Goal: Task Accomplishment & Management: Use online tool/utility

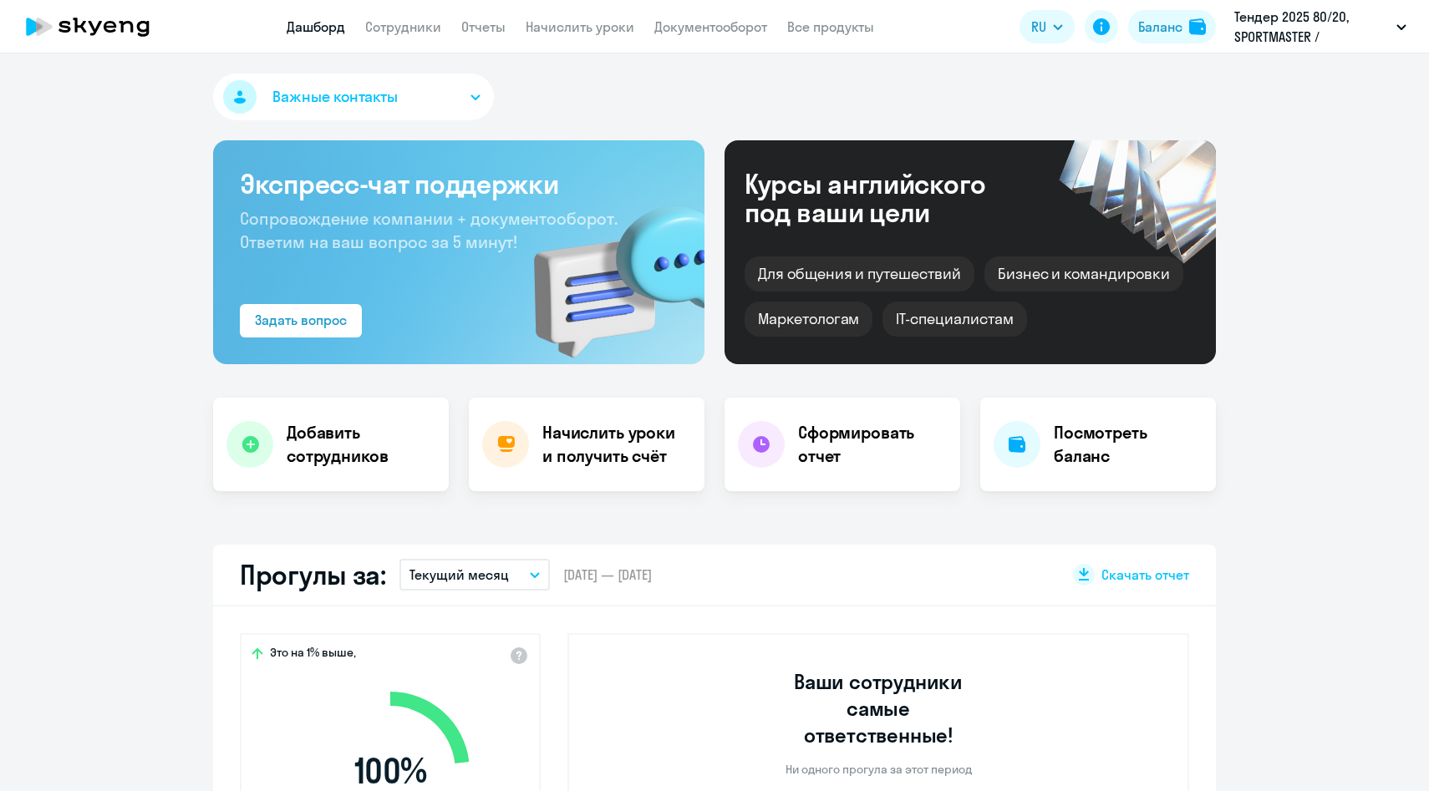
select select "30"
click at [585, 29] on link "Начислить уроки" at bounding box center [580, 26] width 109 height 17
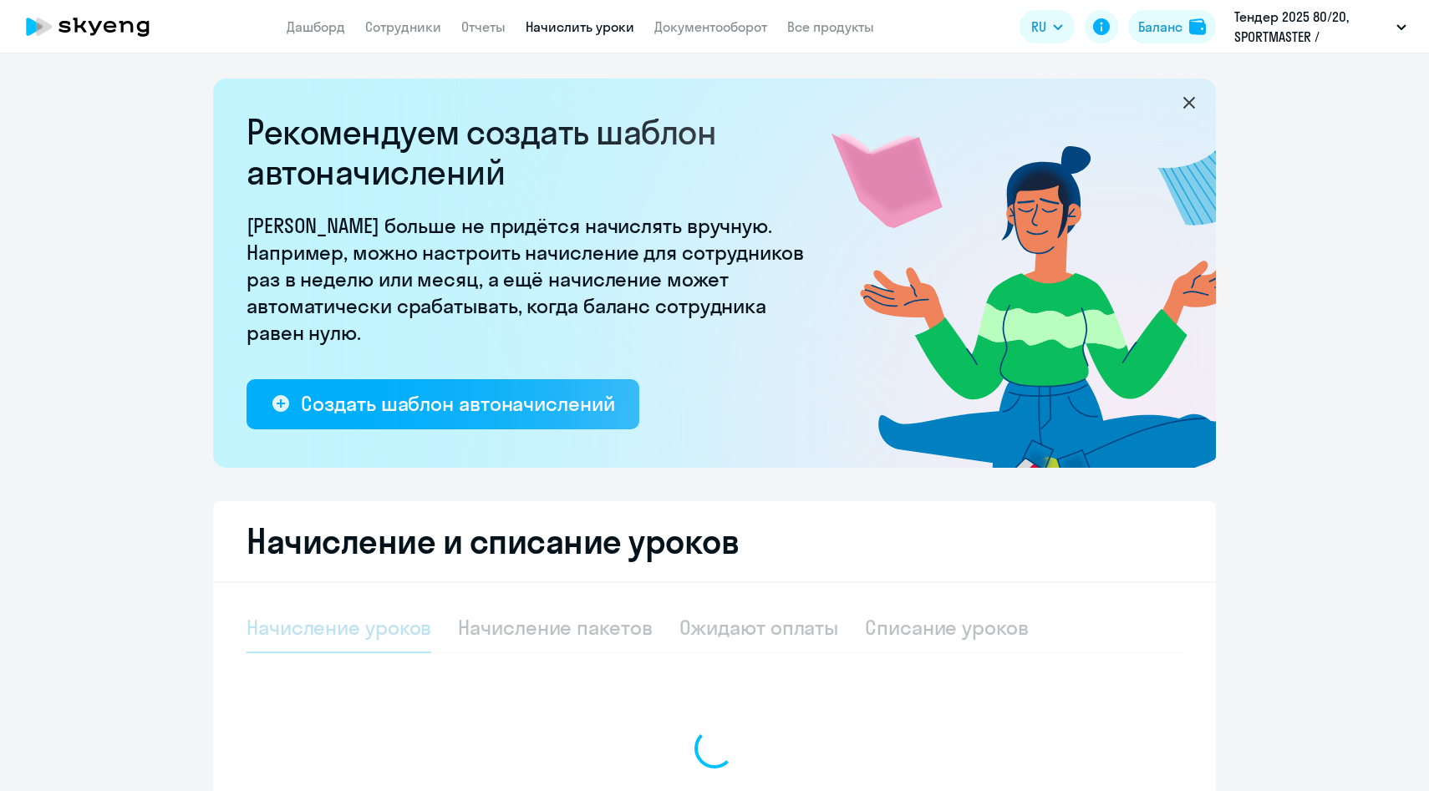
select select "10"
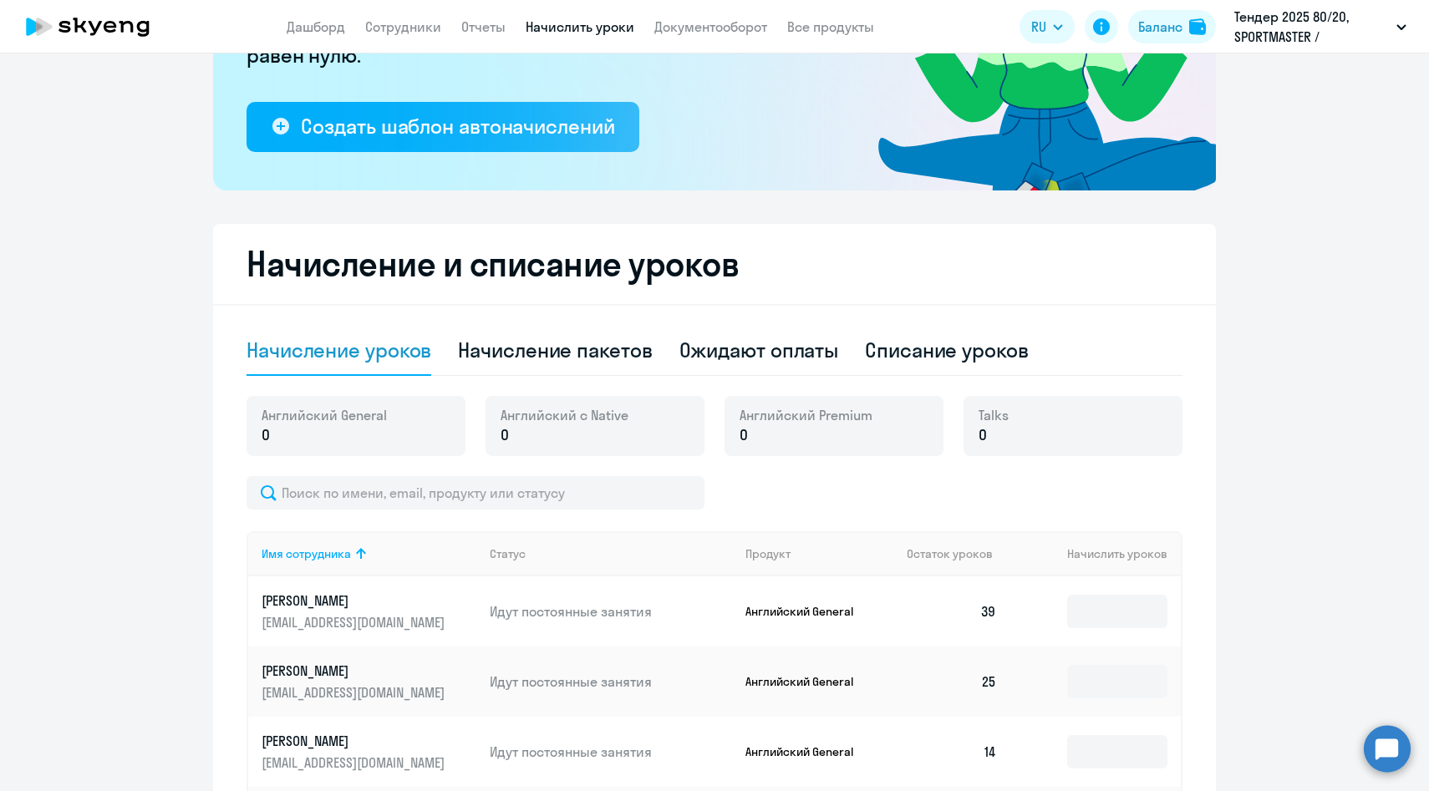
scroll to position [279, 0]
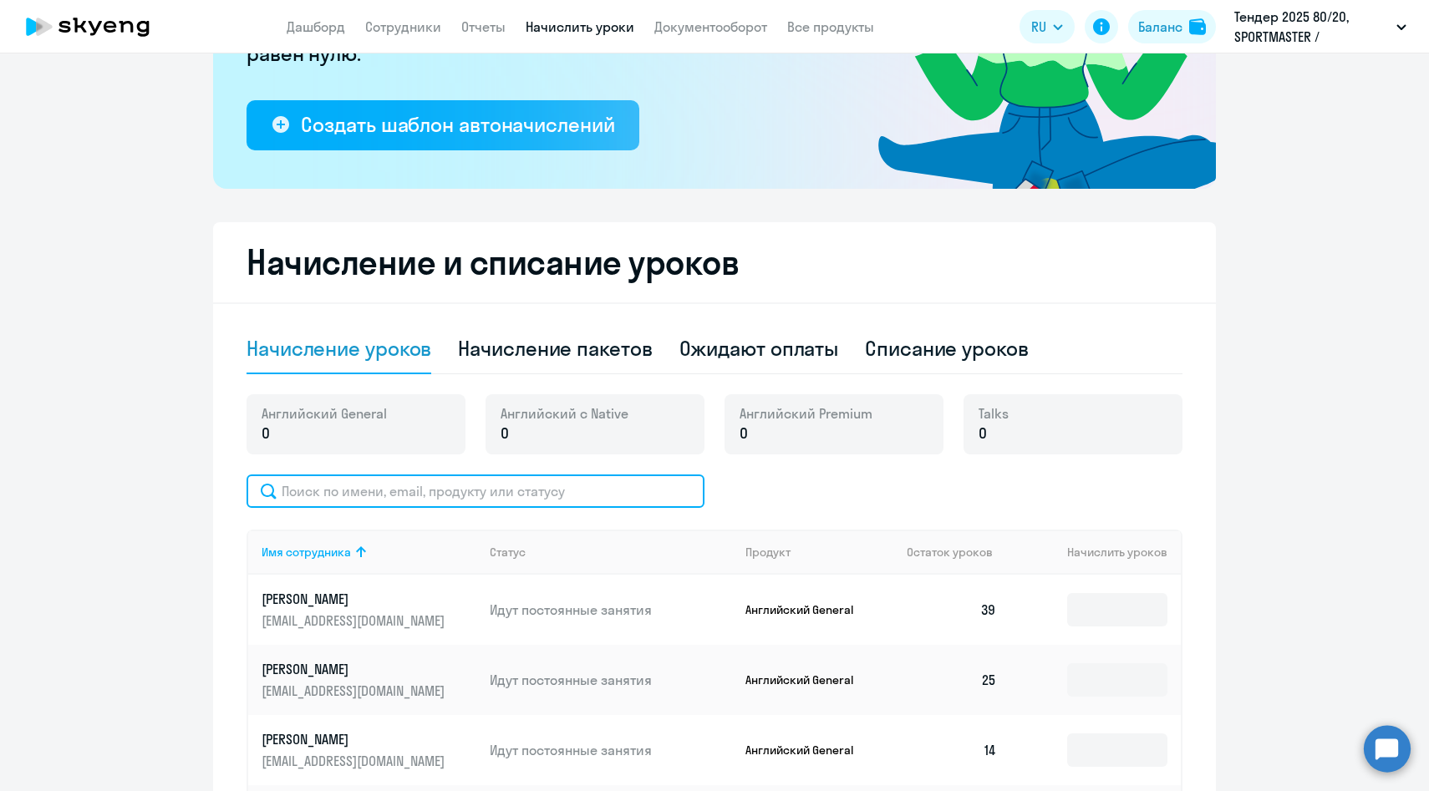
click at [440, 489] on input "text" at bounding box center [476, 491] width 458 height 33
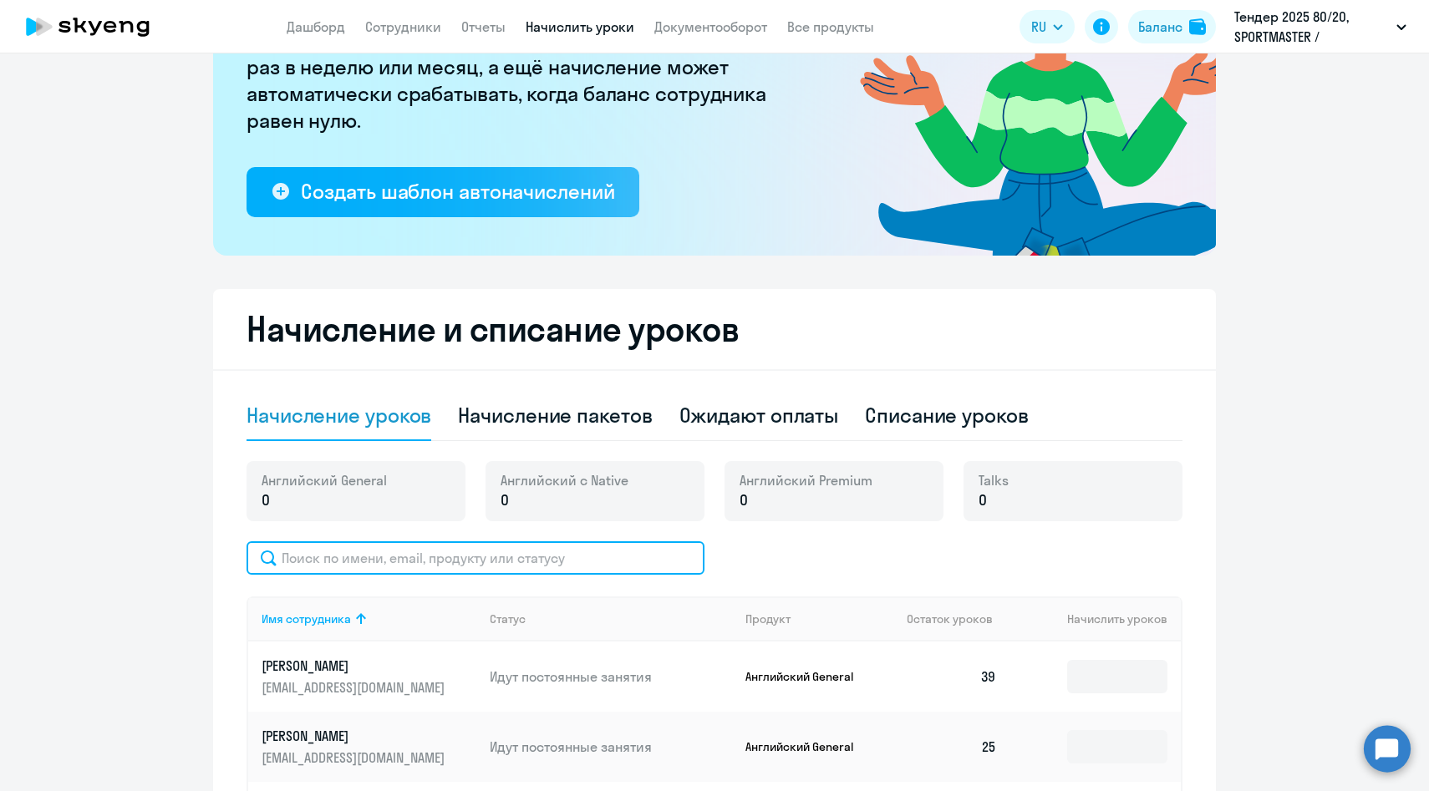
scroll to position [38, 0]
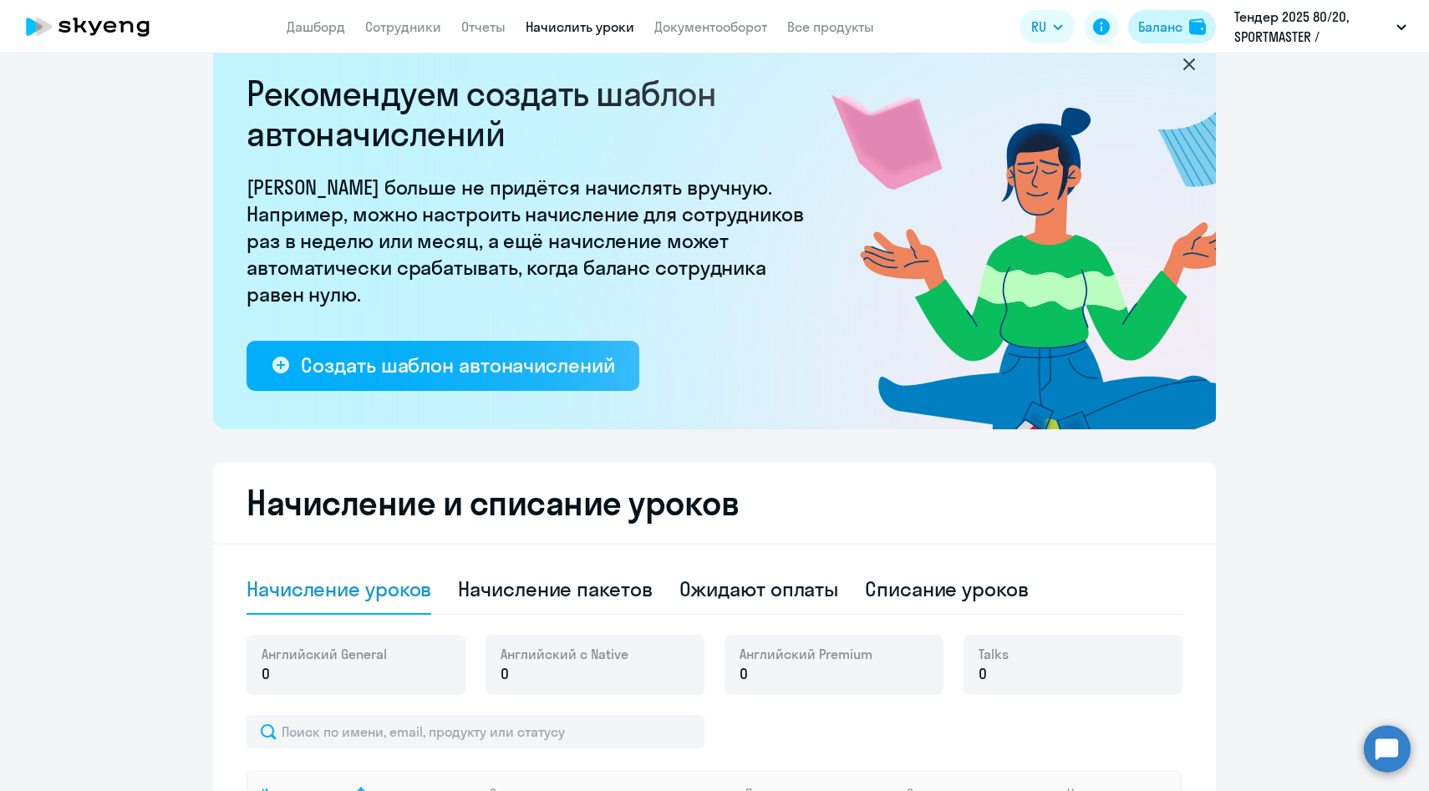
click at [1186, 21] on button "Баланс" at bounding box center [1172, 26] width 88 height 33
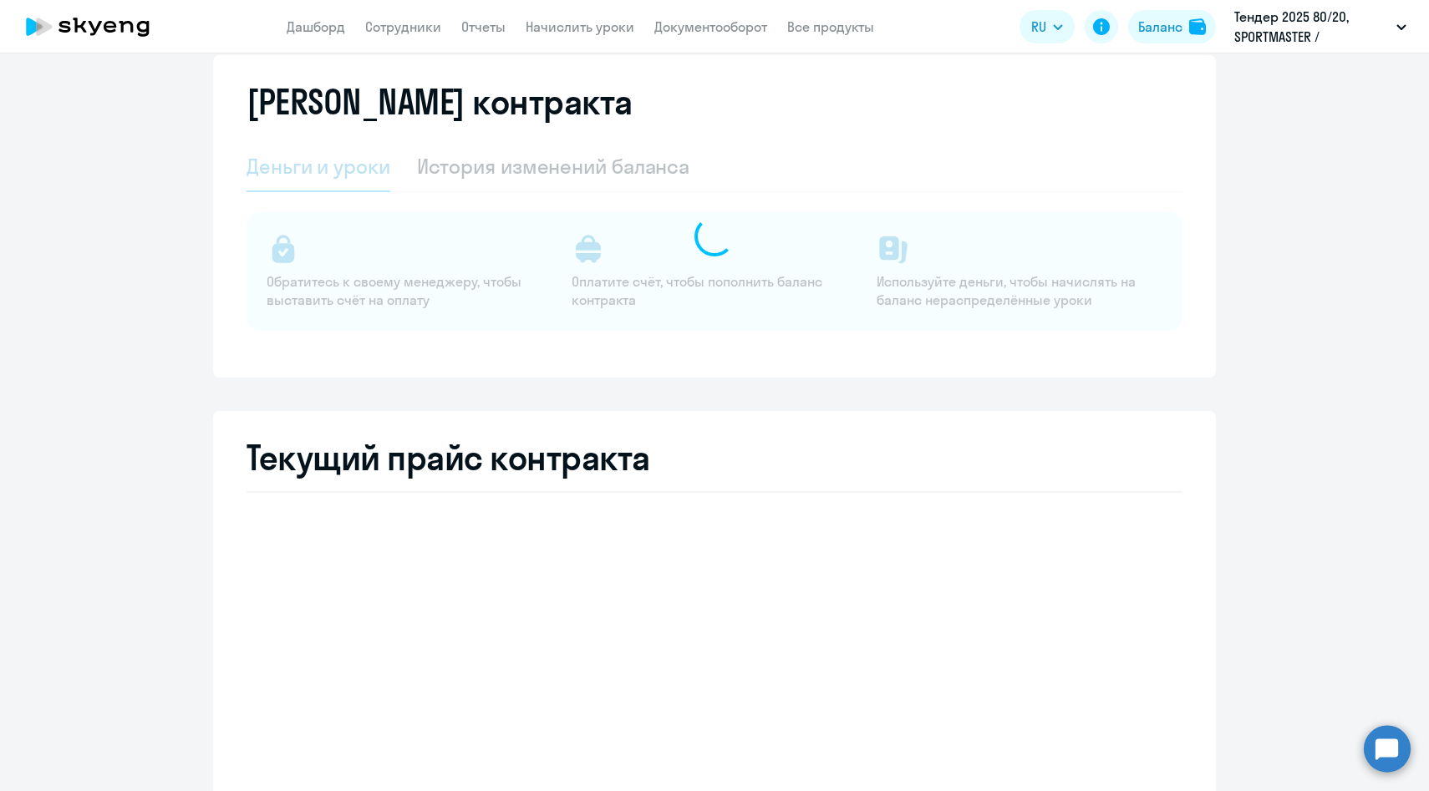
select select "english_adult_not_native_speaker"
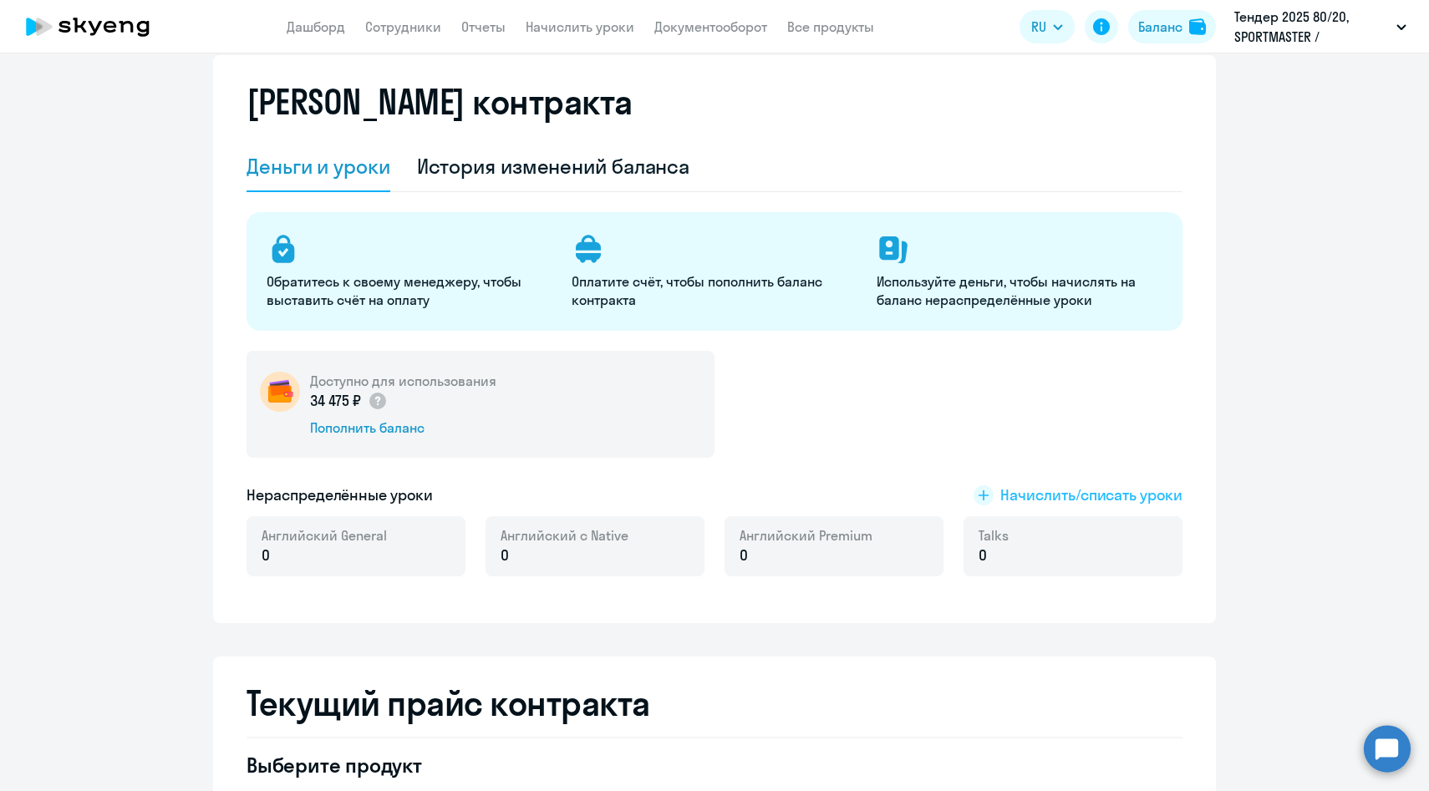
click at [1065, 501] on span "Начислить/списать уроки" at bounding box center [1091, 496] width 182 height 22
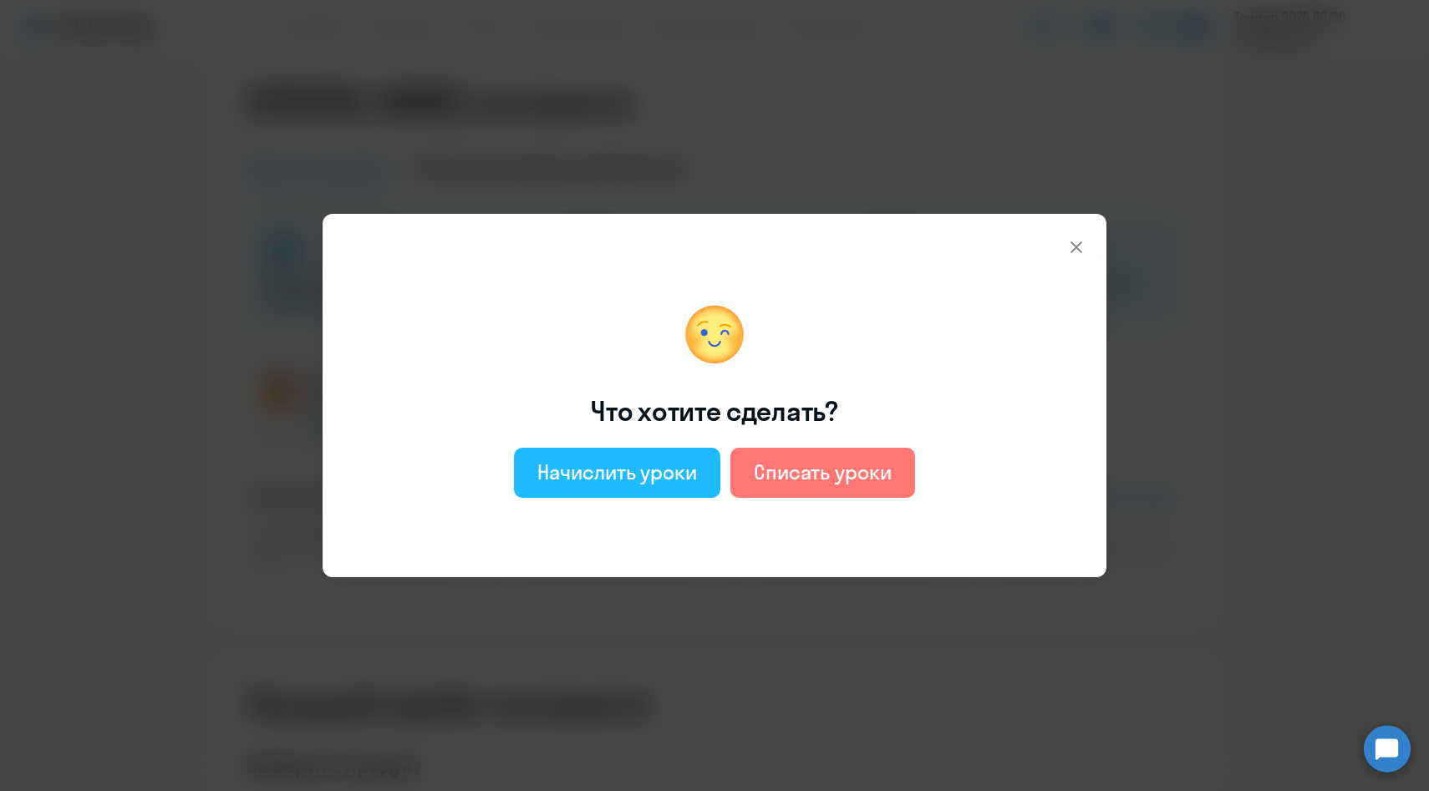
click at [654, 474] on div "Начислить уроки" at bounding box center [617, 472] width 160 height 27
select select "english_adult_not_native_speaker"
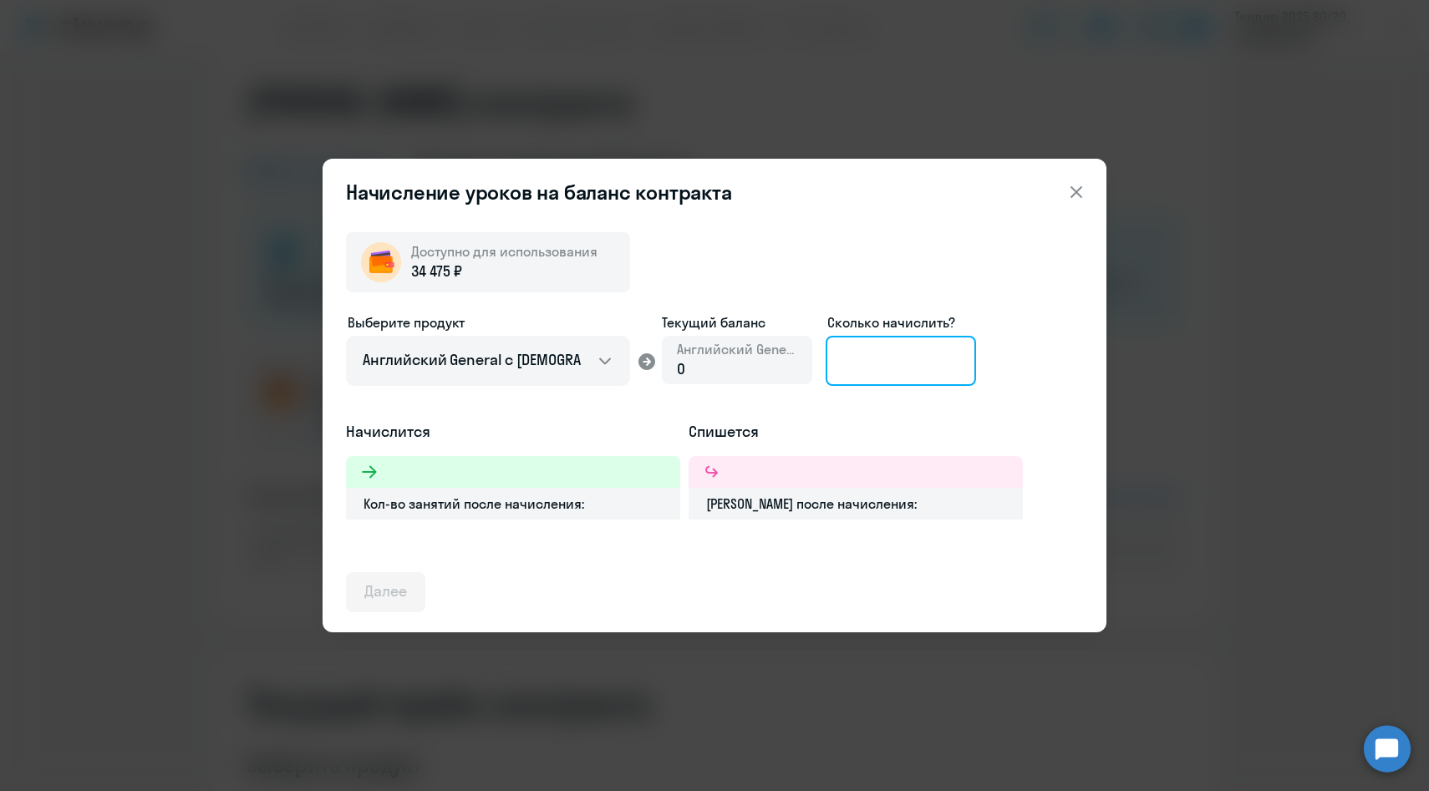
click at [852, 370] on input at bounding box center [901, 361] width 150 height 50
type input "2"
type input "35"
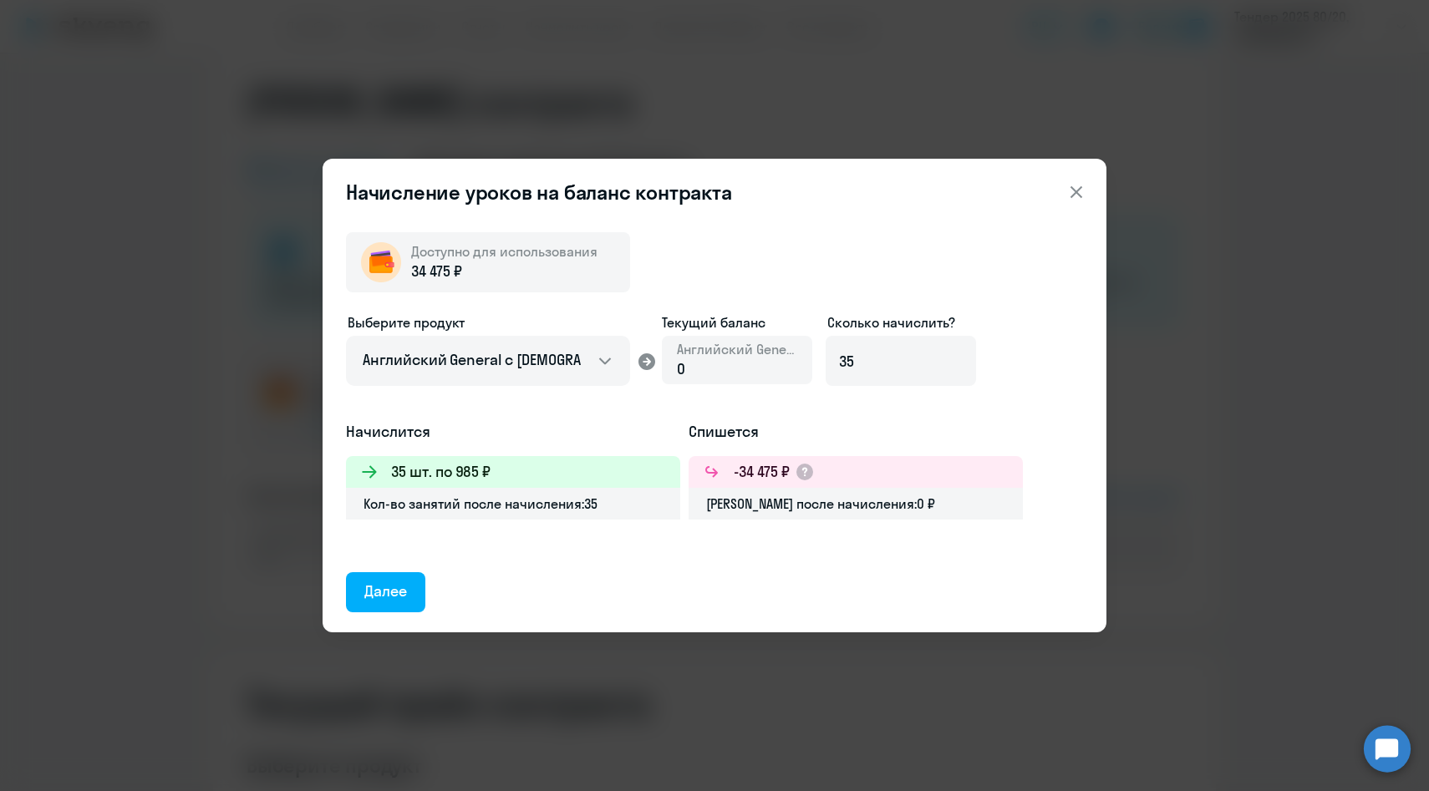
click at [1075, 188] on icon at bounding box center [1076, 192] width 20 height 20
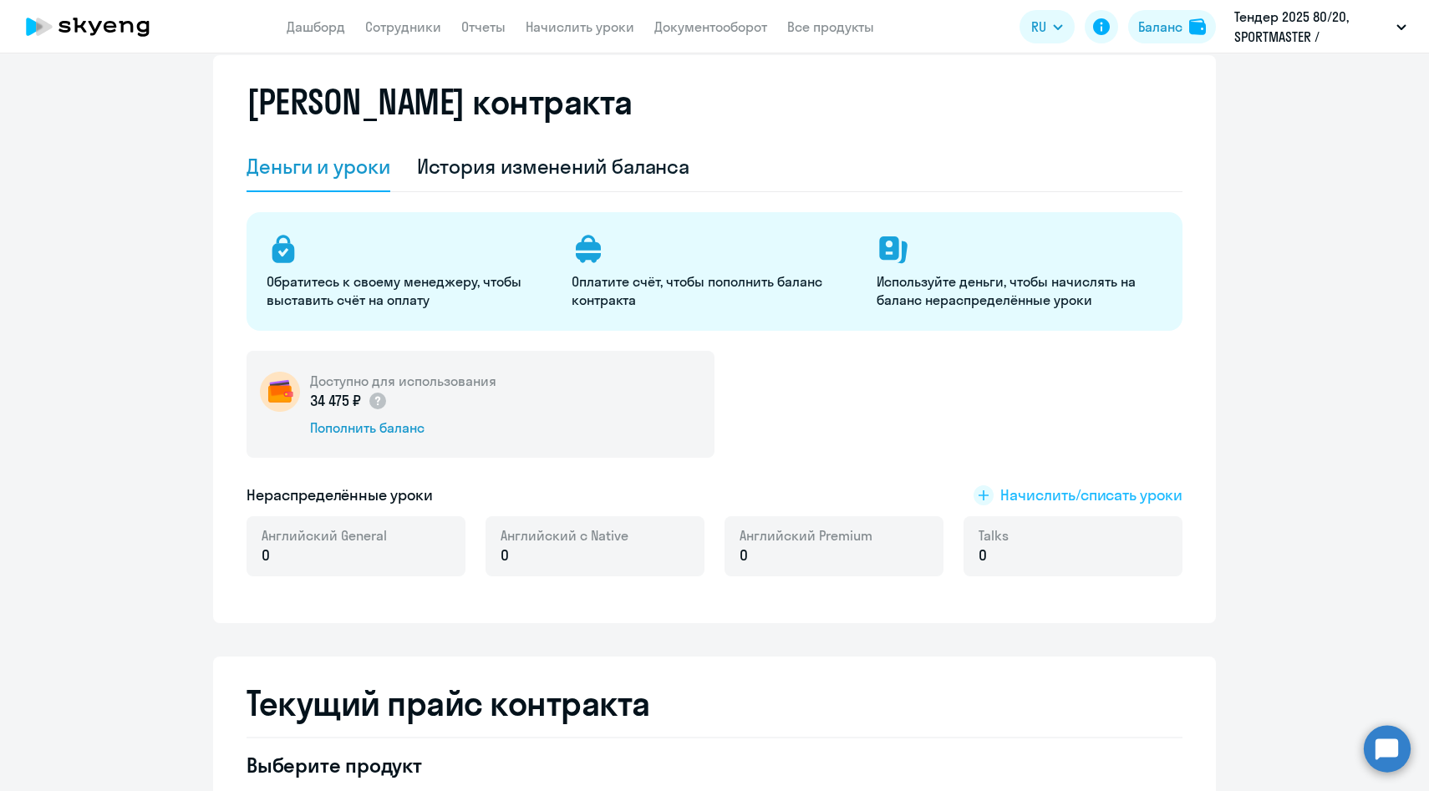
click at [1050, 490] on span "Начислить/списать уроки" at bounding box center [1091, 496] width 182 height 22
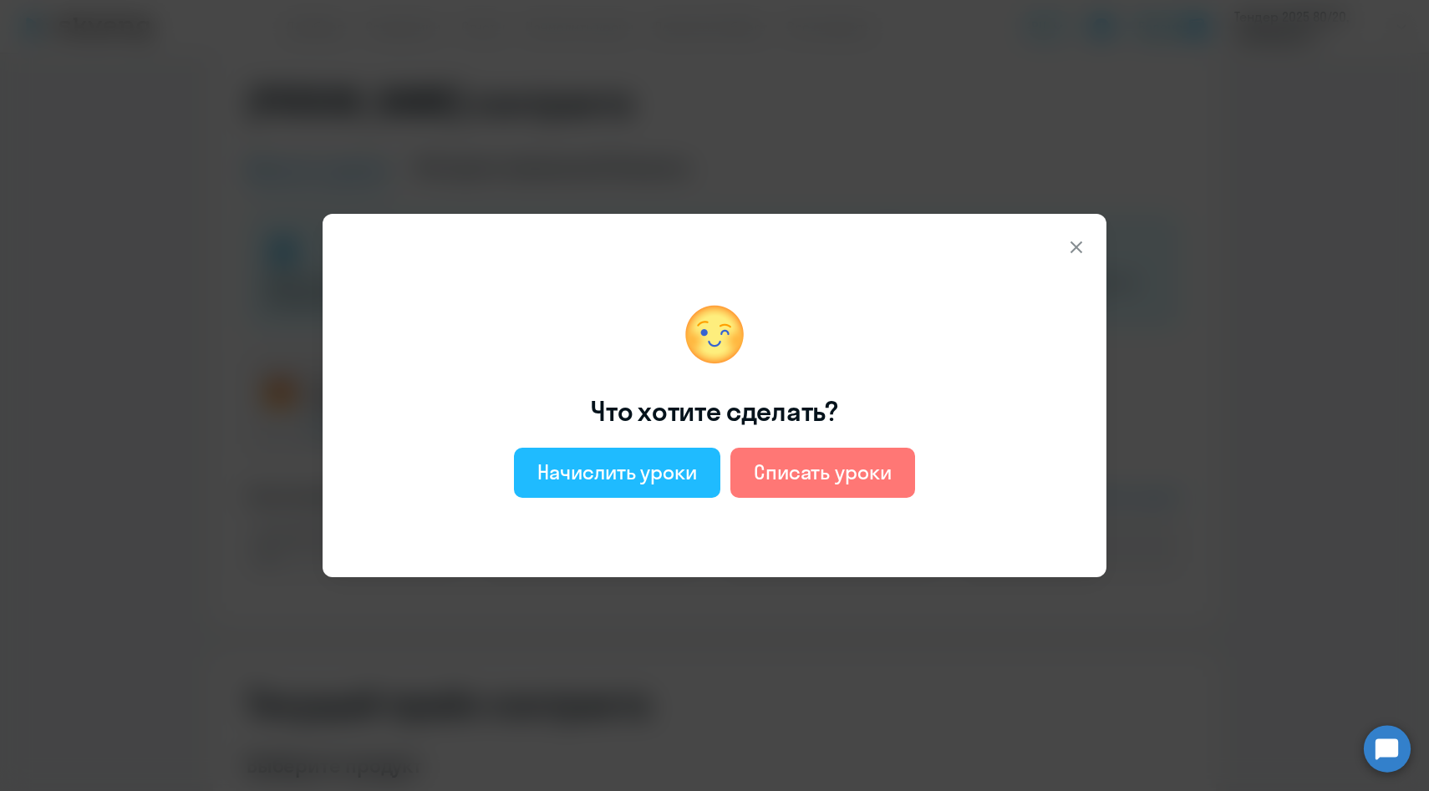
click at [662, 473] on div "Начислить уроки" at bounding box center [617, 472] width 160 height 27
select select "english_adult_not_native_speaker"
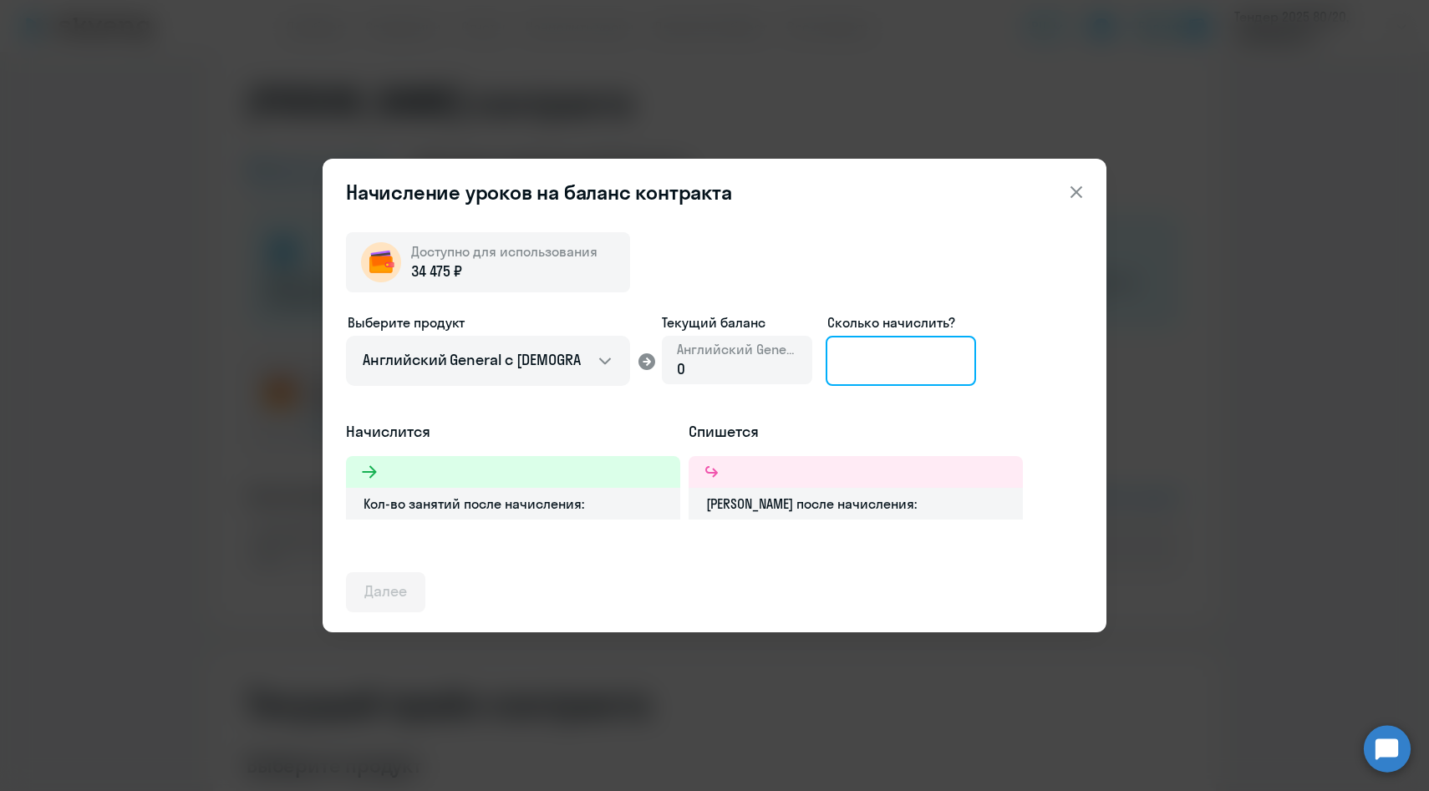
click at [911, 358] on input at bounding box center [901, 361] width 150 height 50
type input "35"
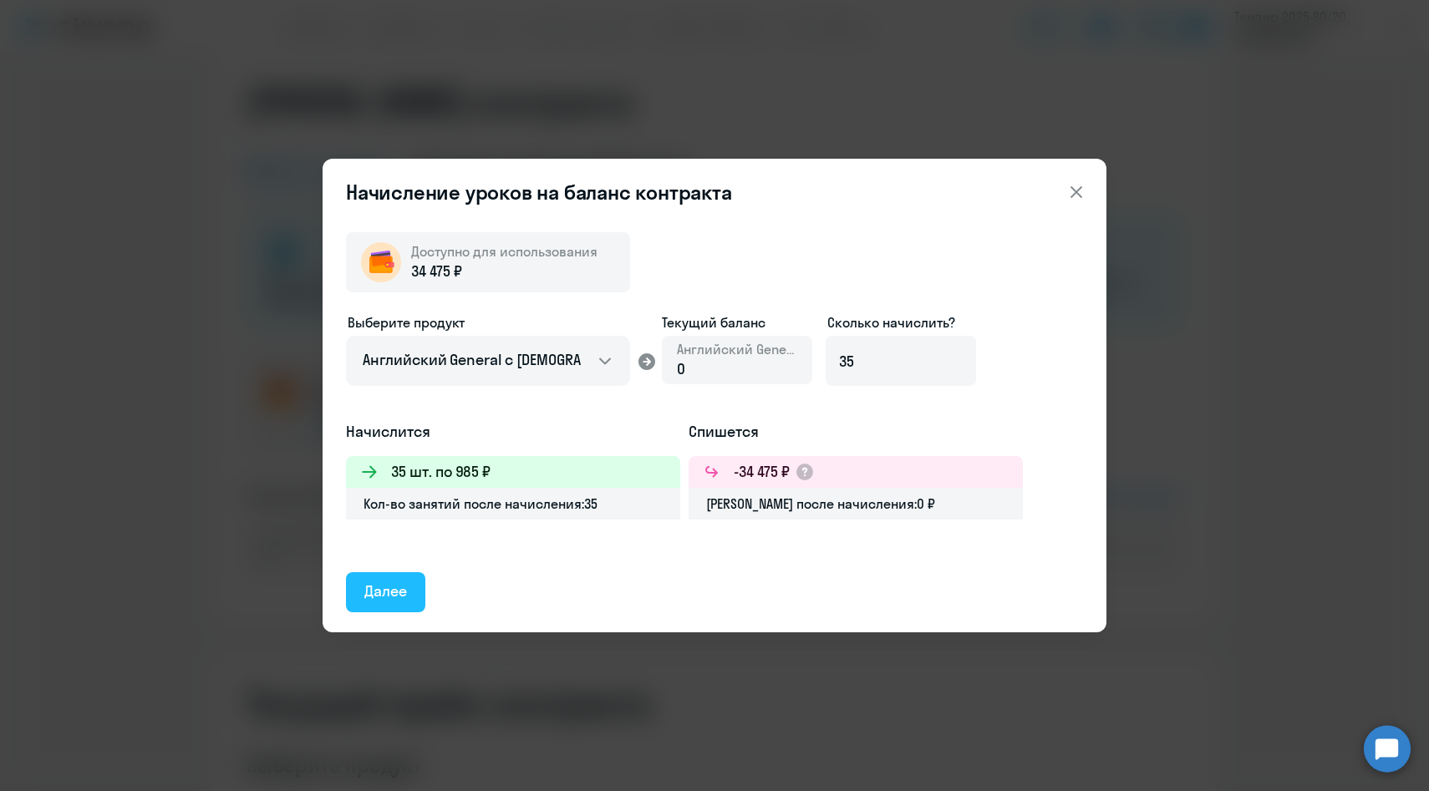
click at [375, 594] on div "Далее" at bounding box center [385, 592] width 43 height 22
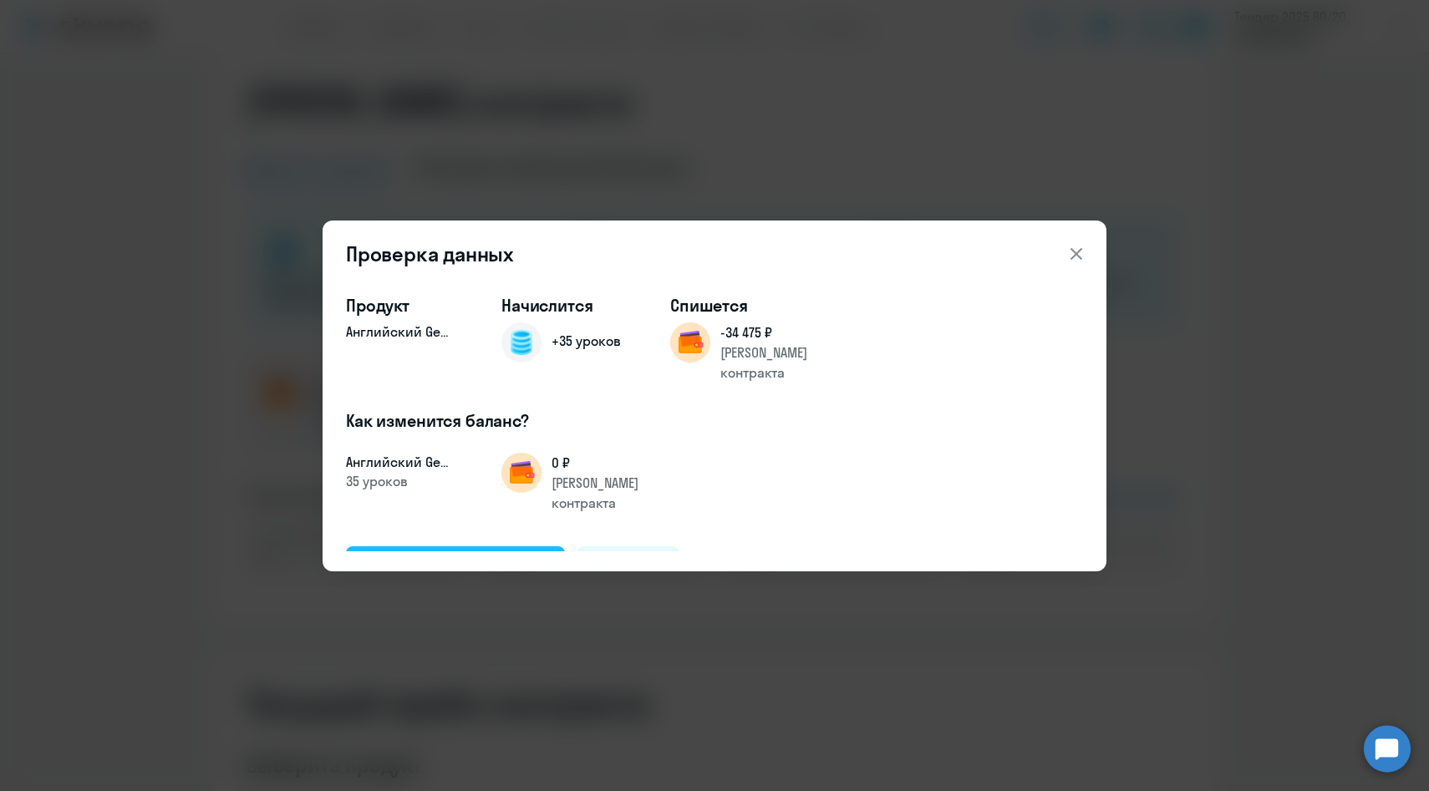
click at [527, 555] on div "Подтвердить и начислить" at bounding box center [455, 566] width 182 height 22
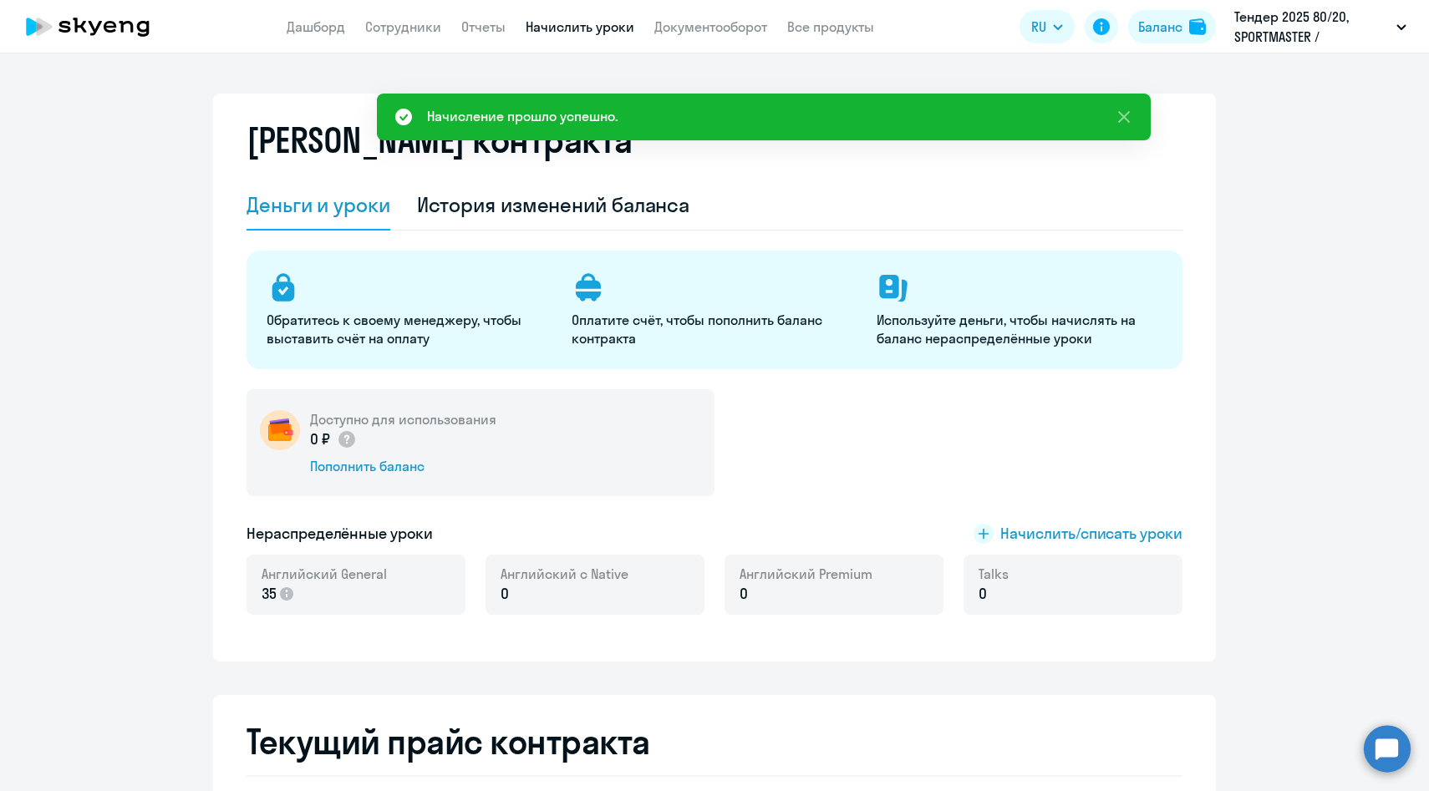
click at [546, 26] on link "Начислить уроки" at bounding box center [580, 26] width 109 height 17
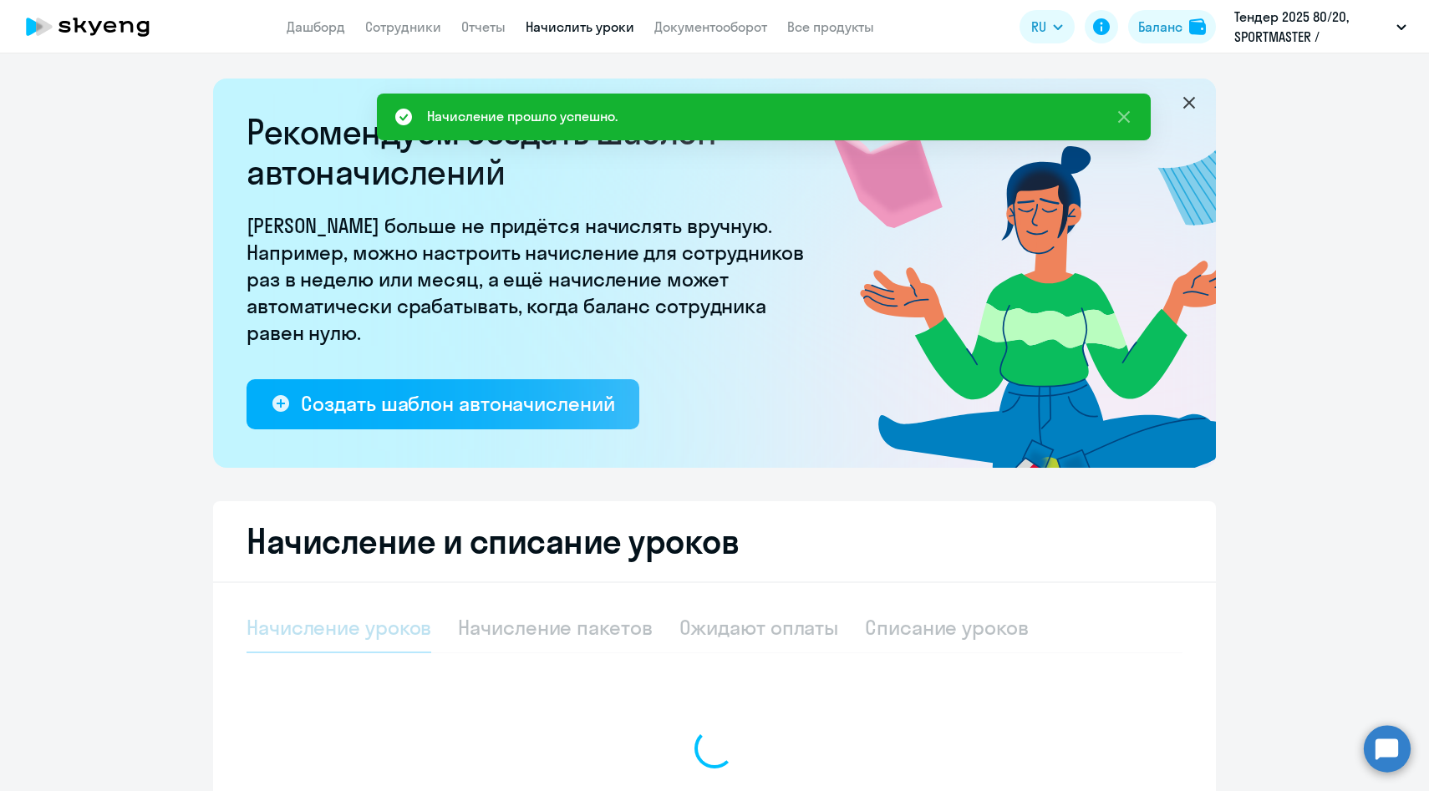
select select "10"
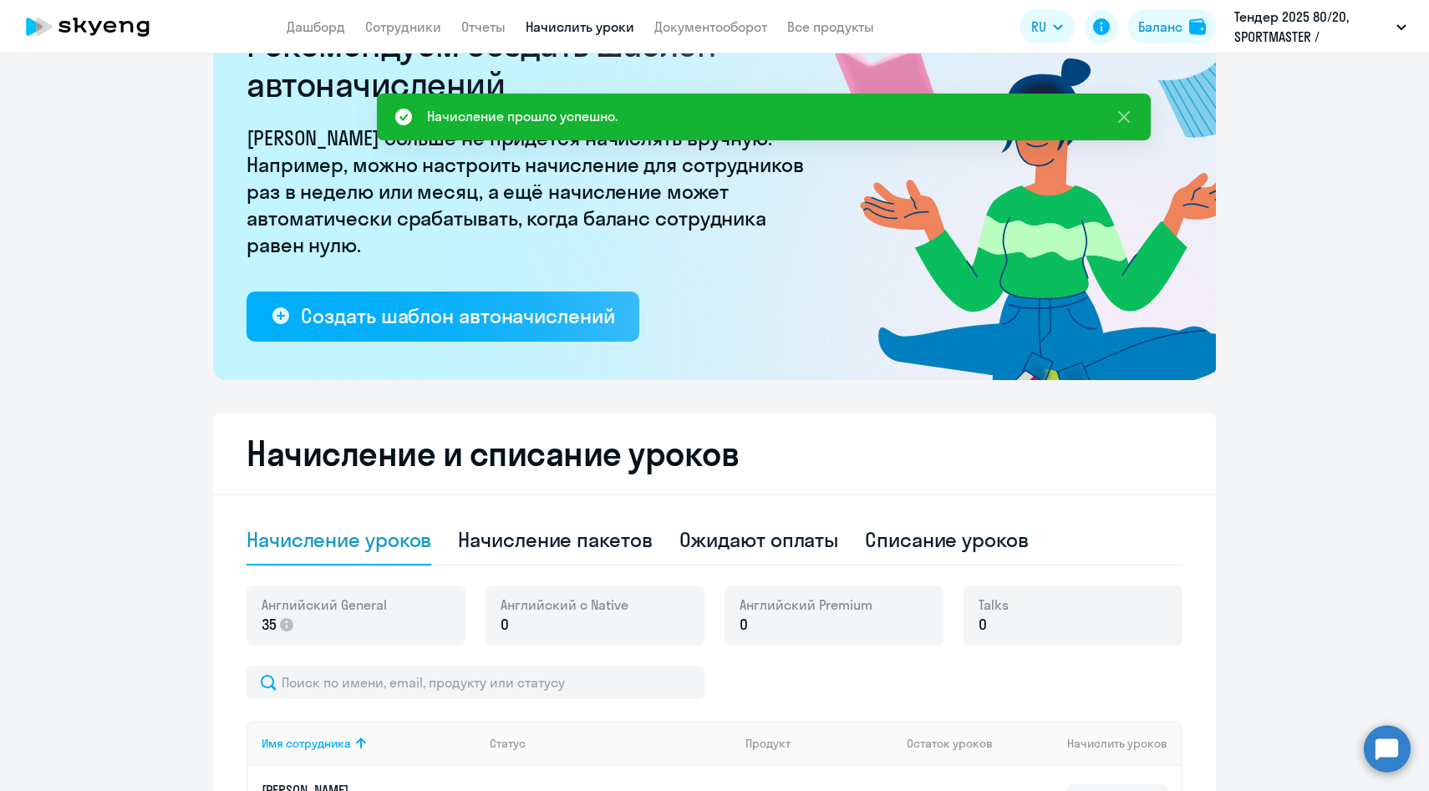
scroll to position [297, 0]
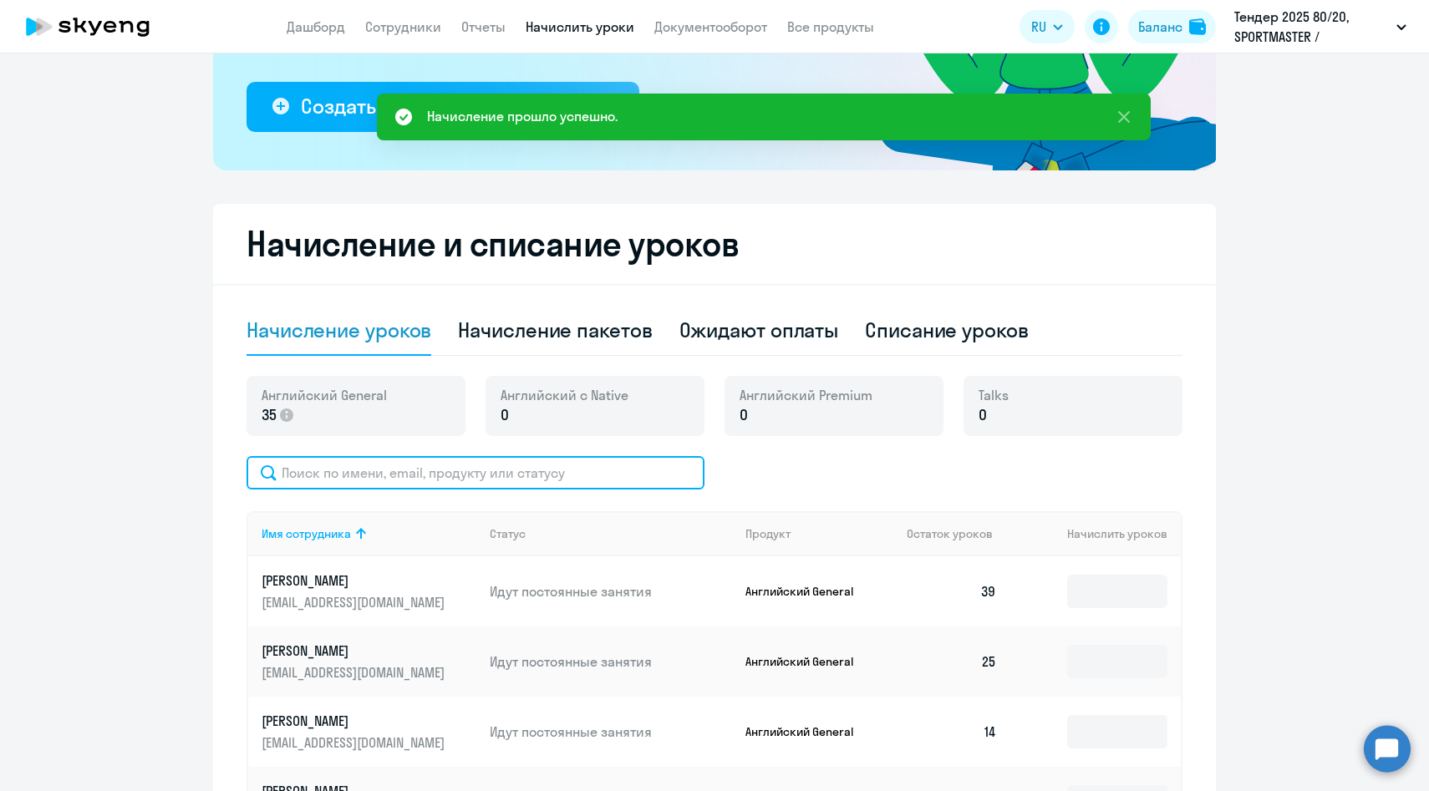
click at [523, 475] on input "text" at bounding box center [476, 472] width 458 height 33
paste input "[PERSON_NAME]"
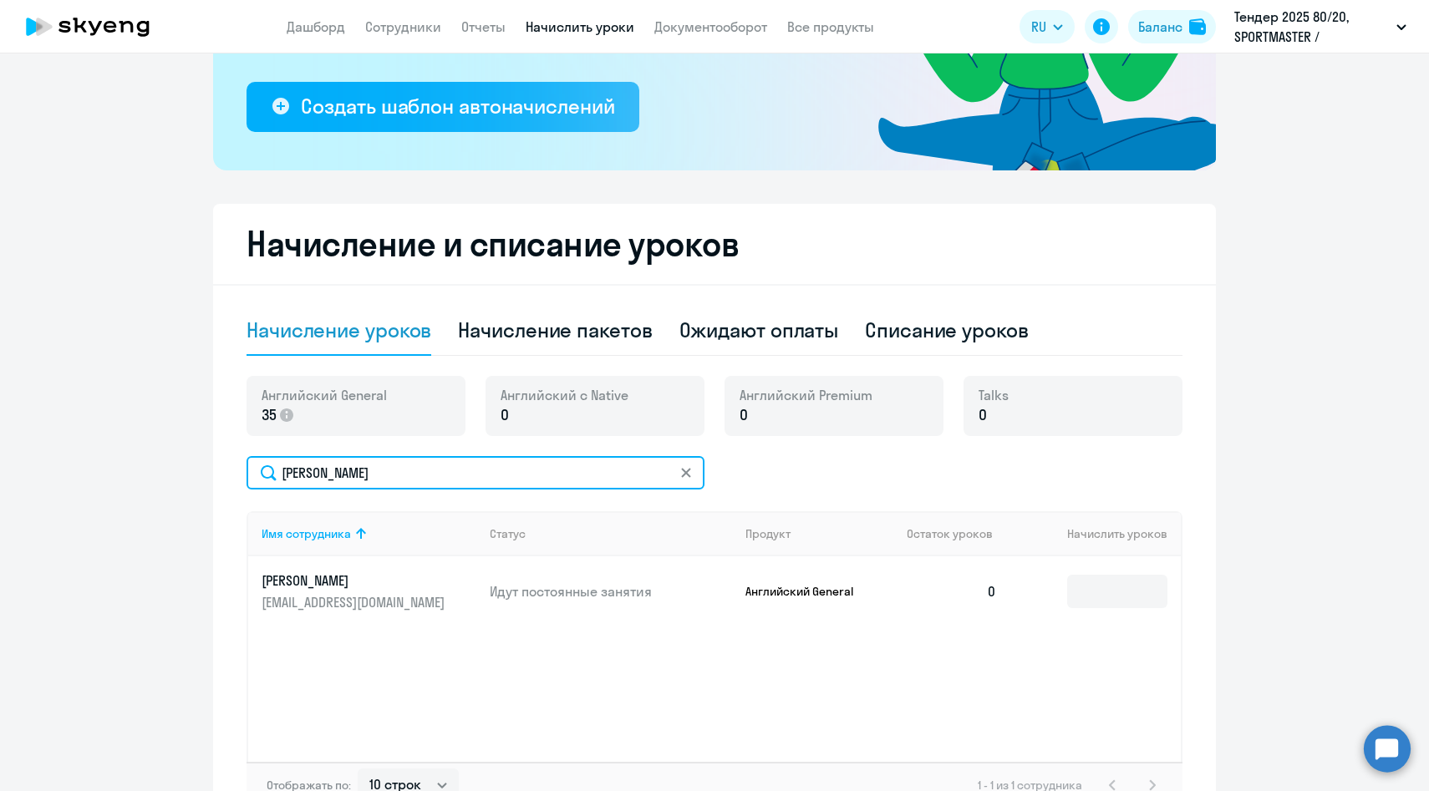
type input "[PERSON_NAME]"
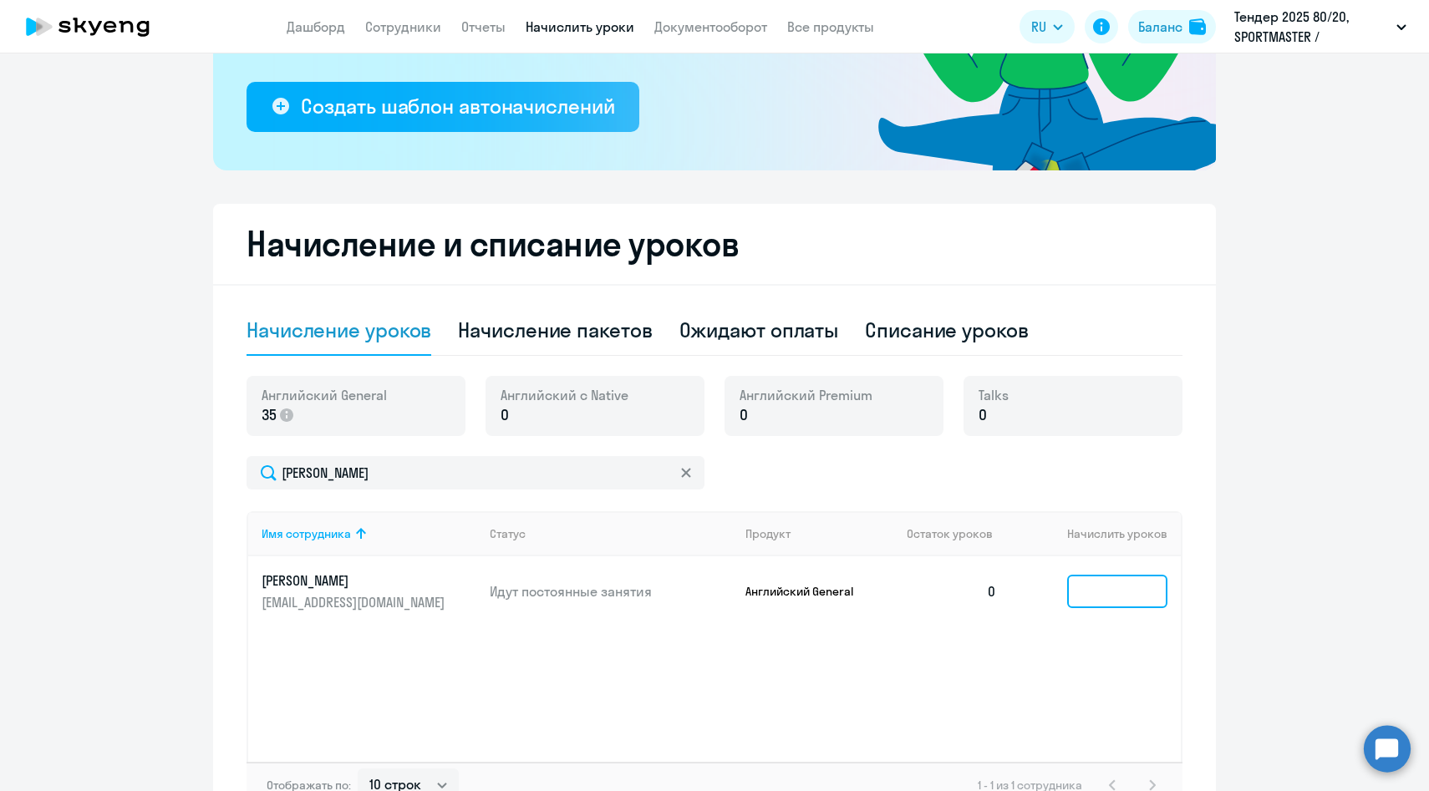
click at [1111, 587] on input at bounding box center [1117, 591] width 100 height 33
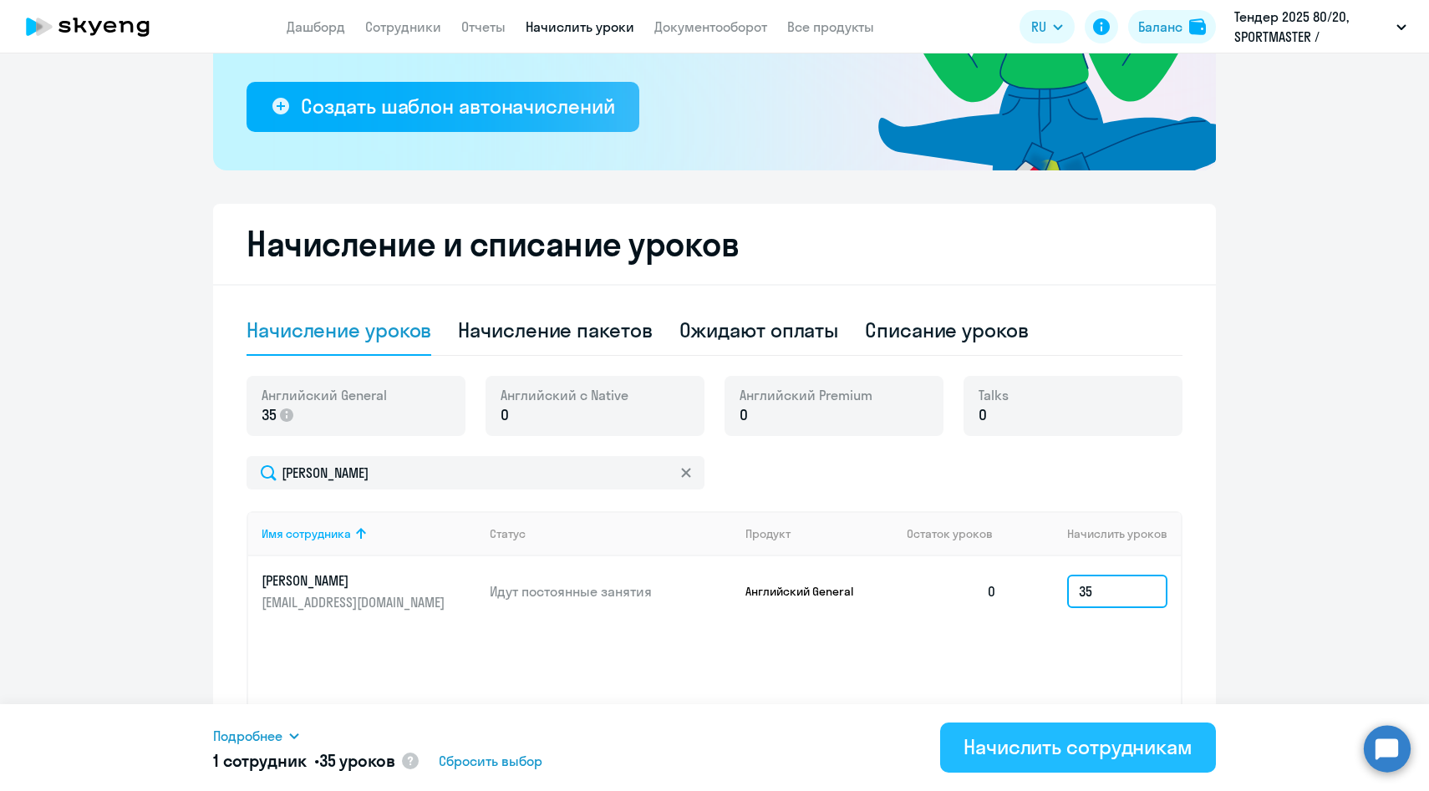
type input "35"
click at [1050, 752] on div "Начислить сотрудникам" at bounding box center [1078, 747] width 229 height 27
